Goal: Transaction & Acquisition: Purchase product/service

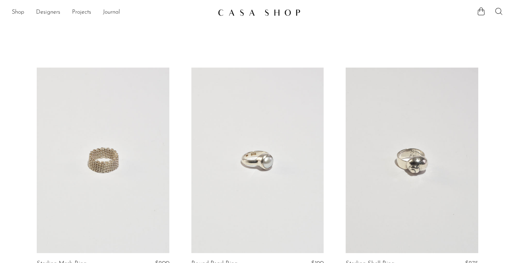
click at [499, 14] on icon at bounding box center [498, 11] width 9 height 9
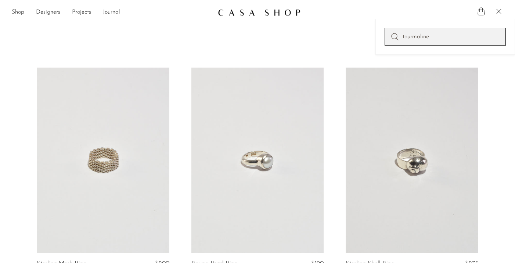
type input "tourmaline"
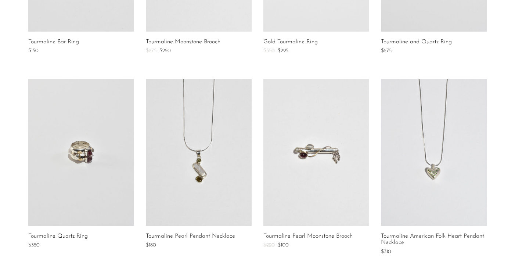
scroll to position [510, 0]
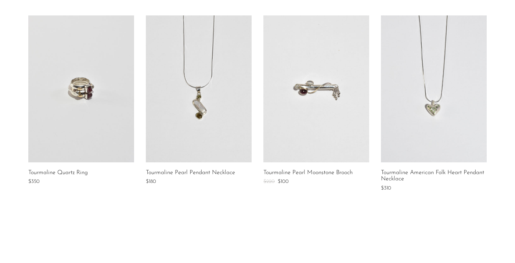
click at [445, 119] on link at bounding box center [434, 88] width 106 height 147
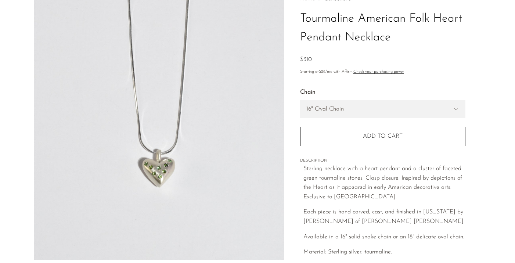
scroll to position [54, 0]
